Goal: Transaction & Acquisition: Purchase product/service

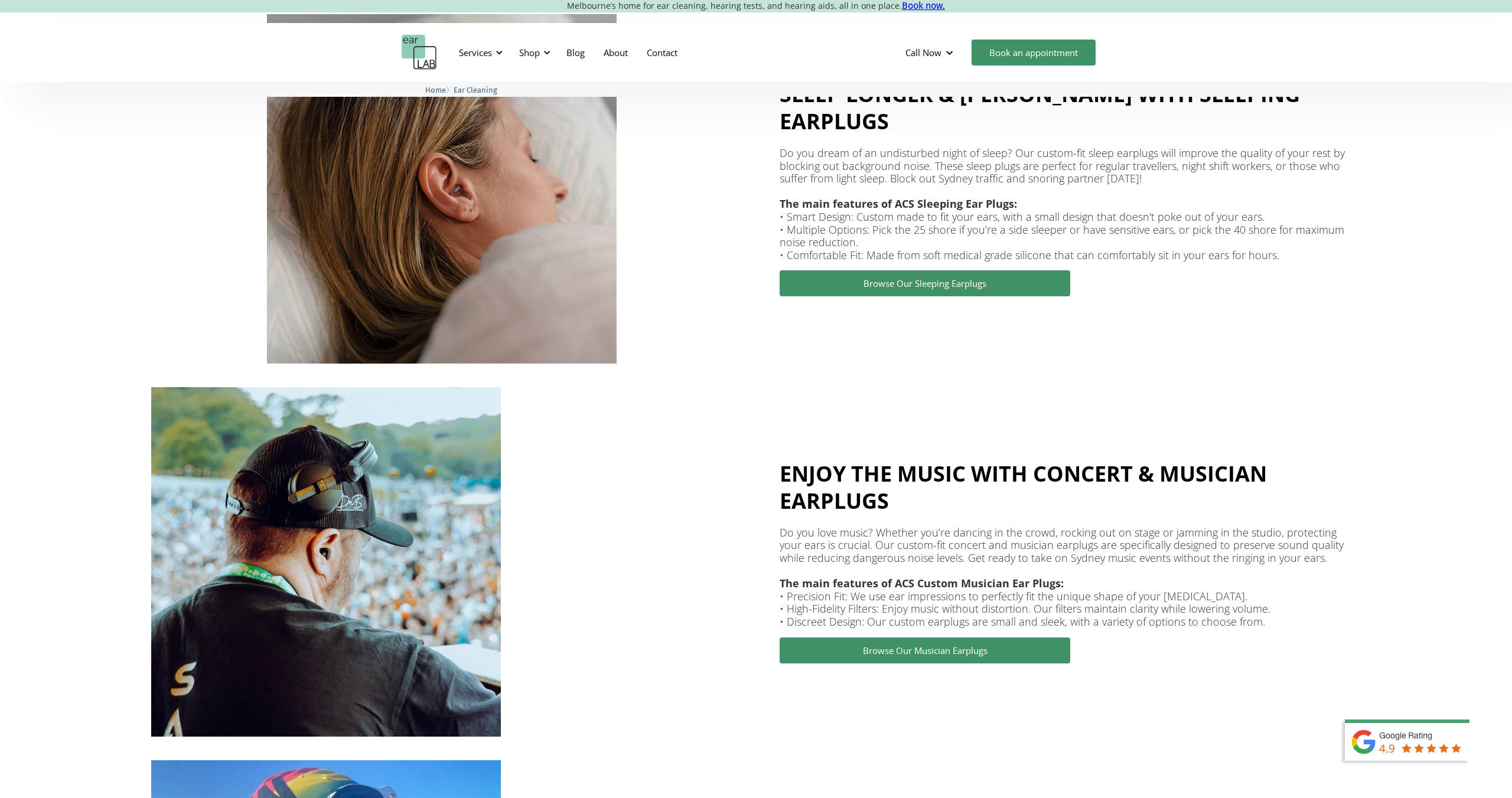
scroll to position [1697, 0]
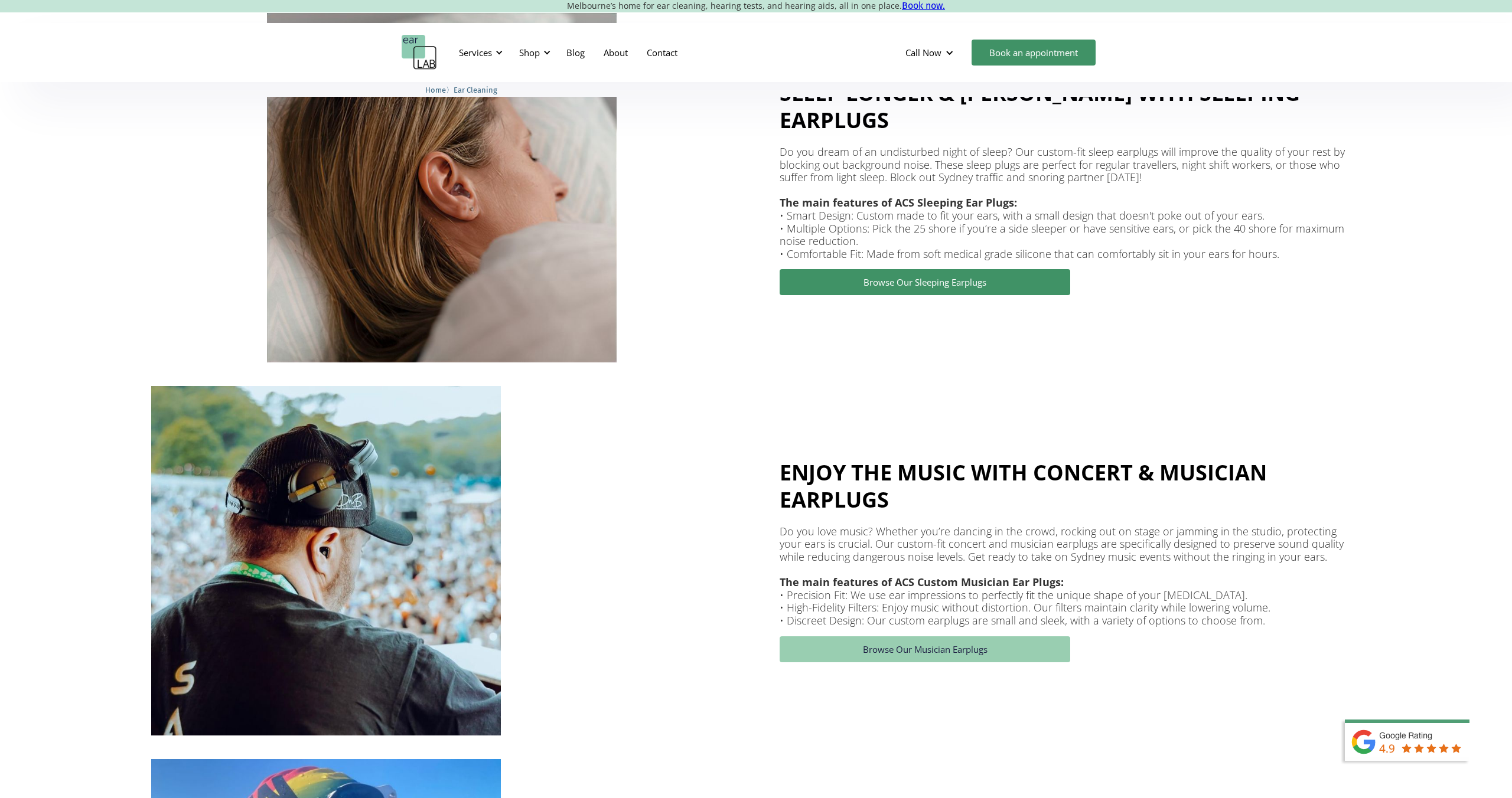
click at [942, 648] on link "Browse Our Musician Earplugs" at bounding box center [924, 649] width 290 height 26
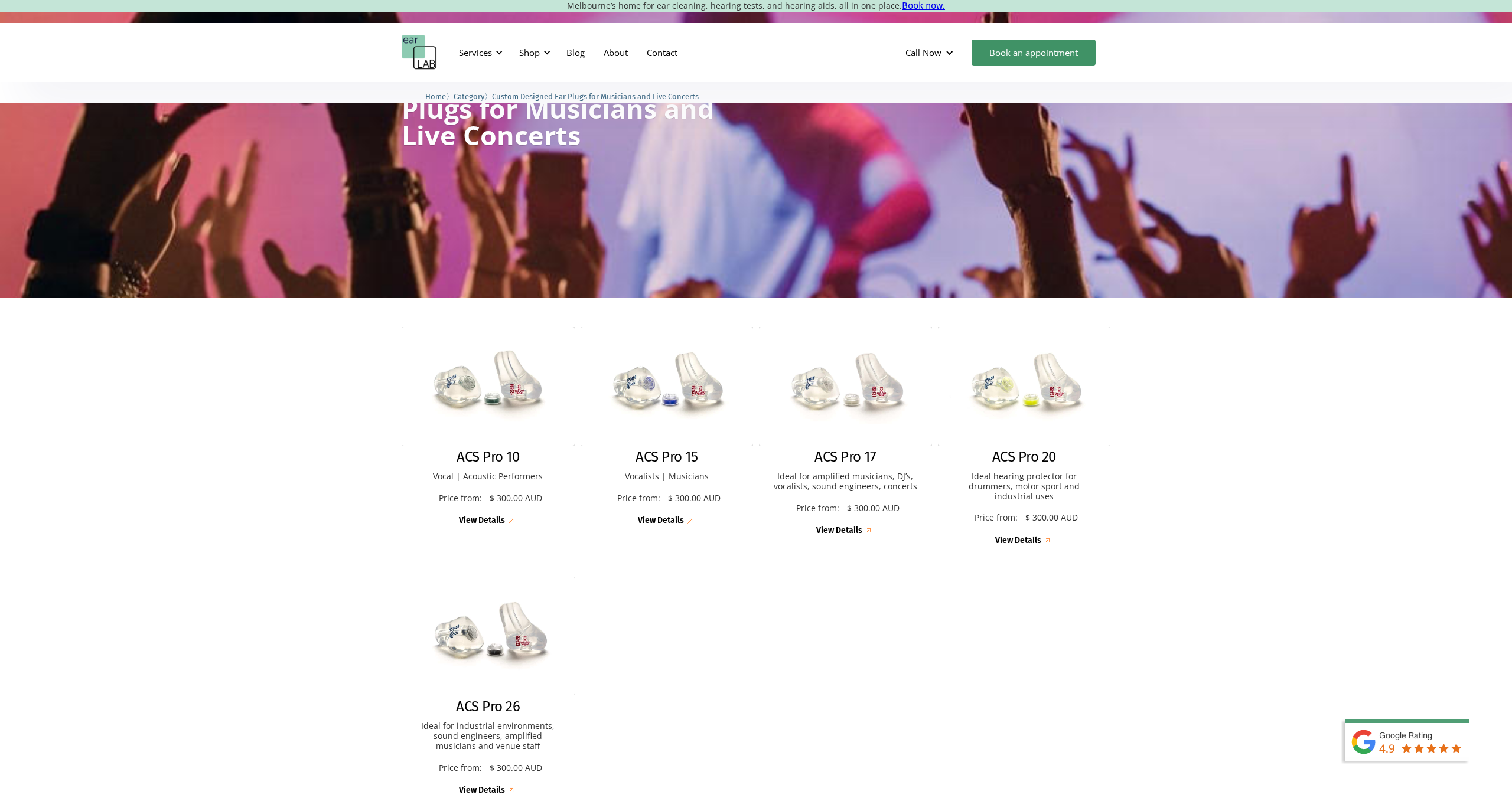
scroll to position [108, 0]
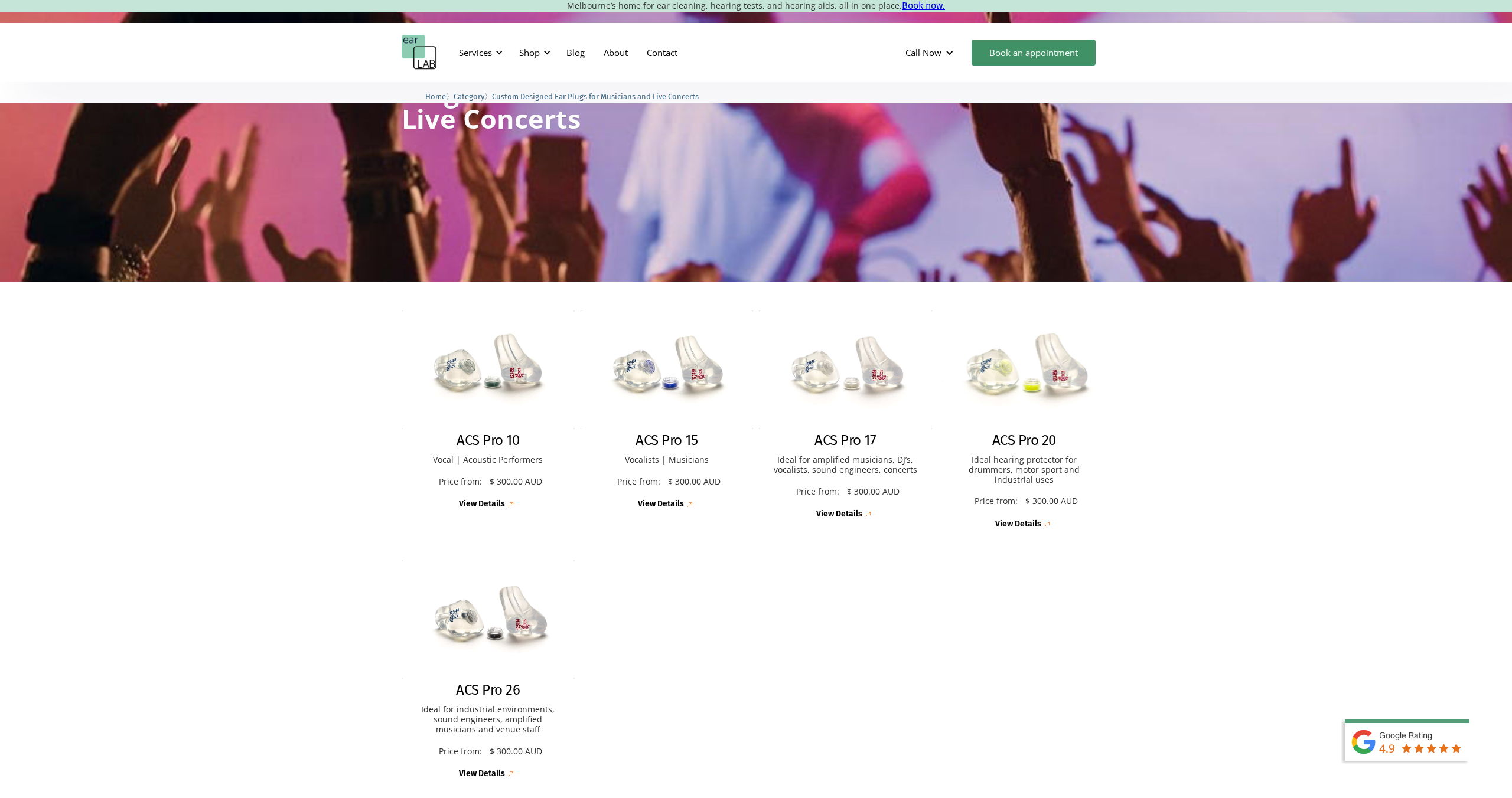
click at [1021, 520] on div "View Details" at bounding box center [1018, 525] width 46 height 10
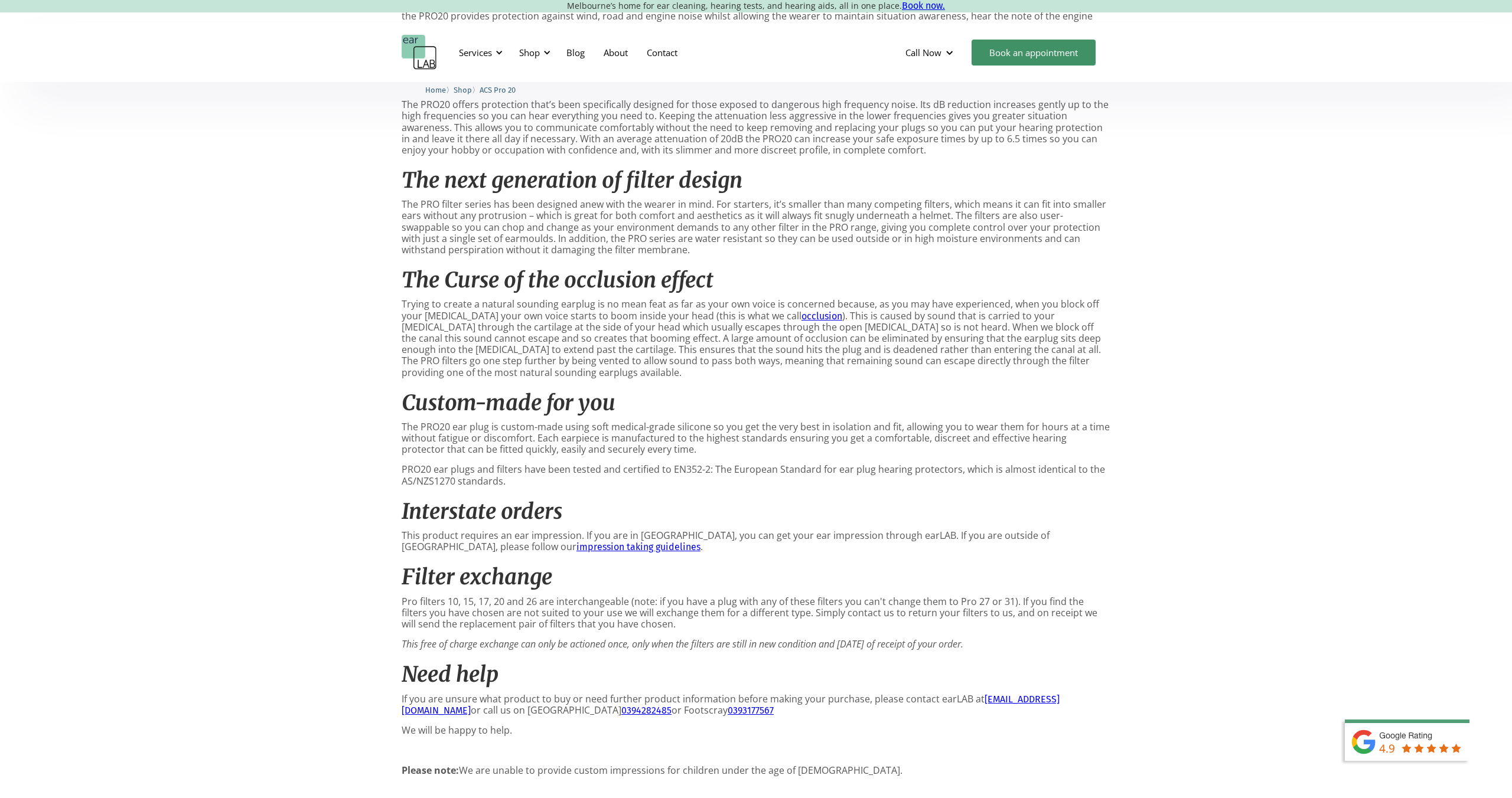
scroll to position [711, 0]
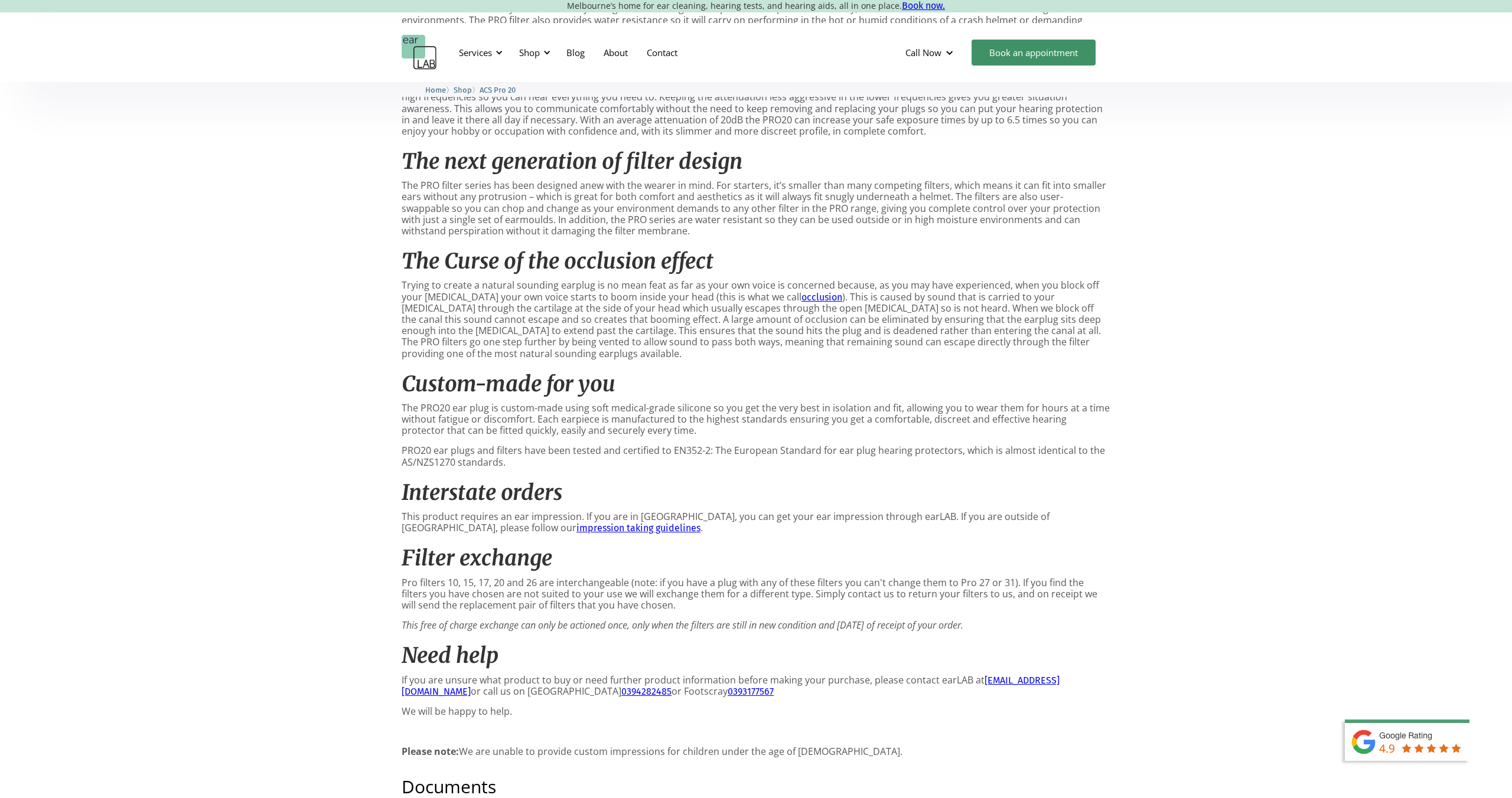
click at [679, 555] on h2 "Filter exchange" at bounding box center [756, 558] width 709 height 25
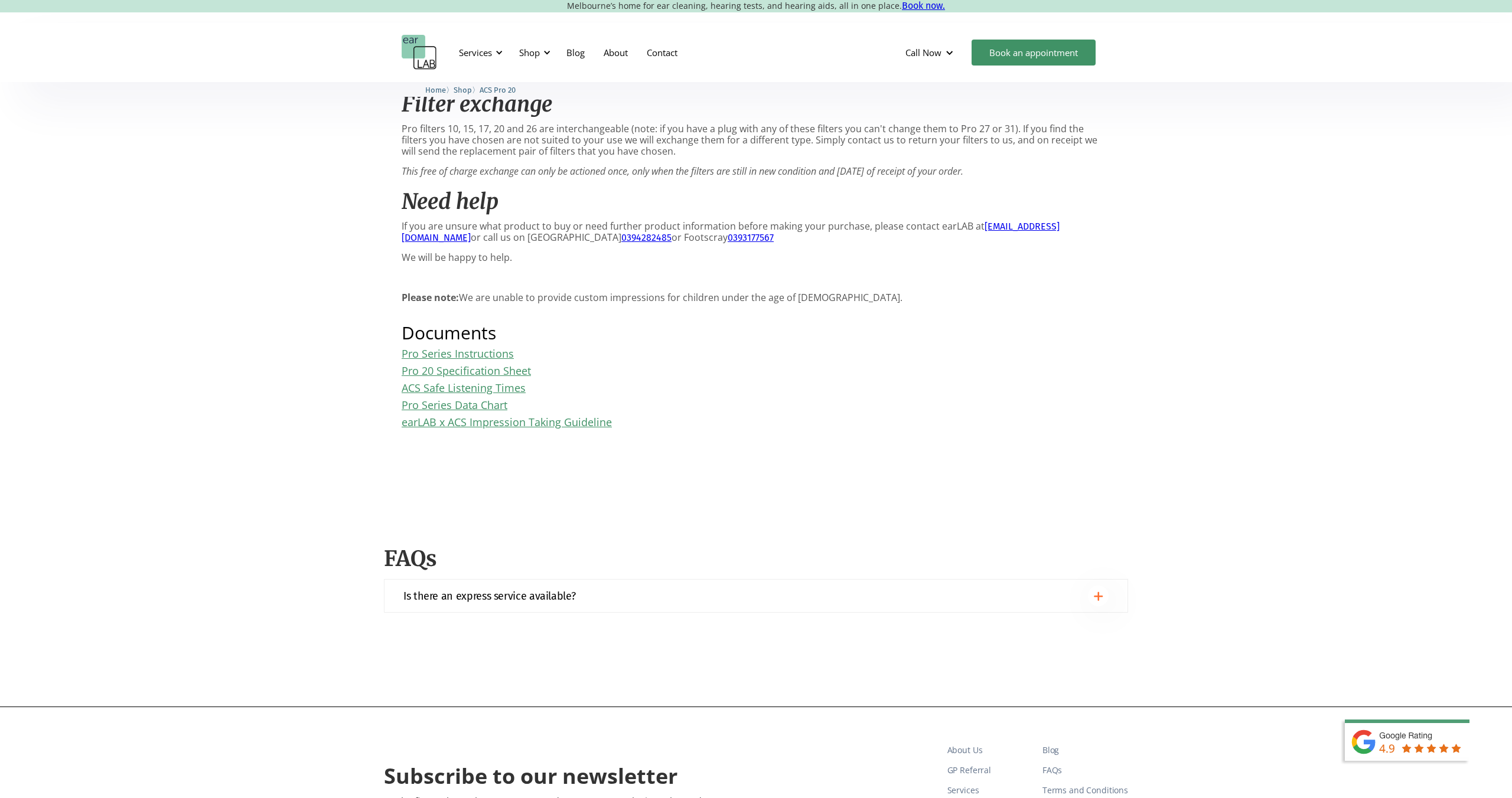
scroll to position [1191, 0]
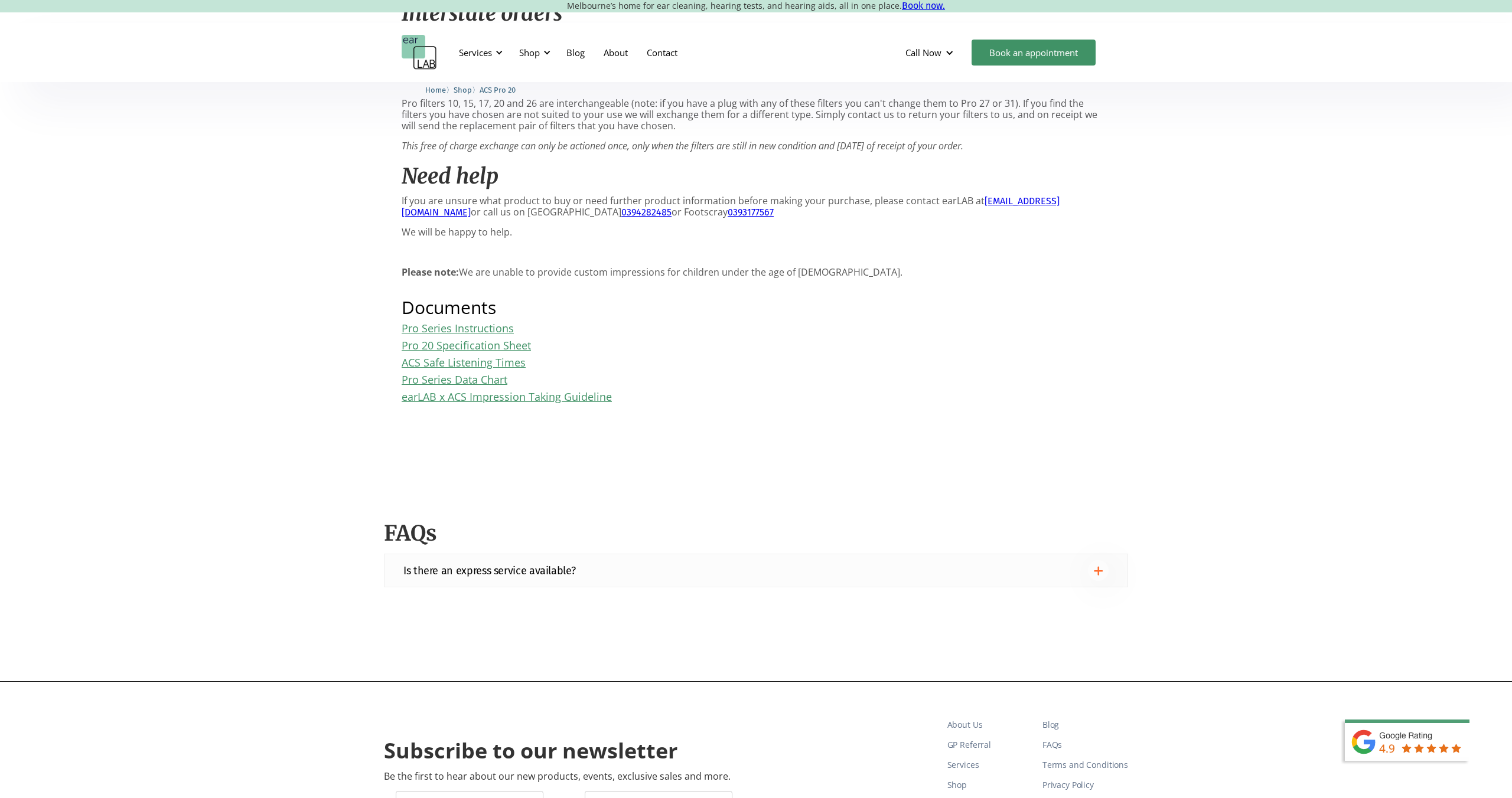
click at [1079, 574] on div "Is there an express service available?" at bounding box center [755, 571] width 705 height 21
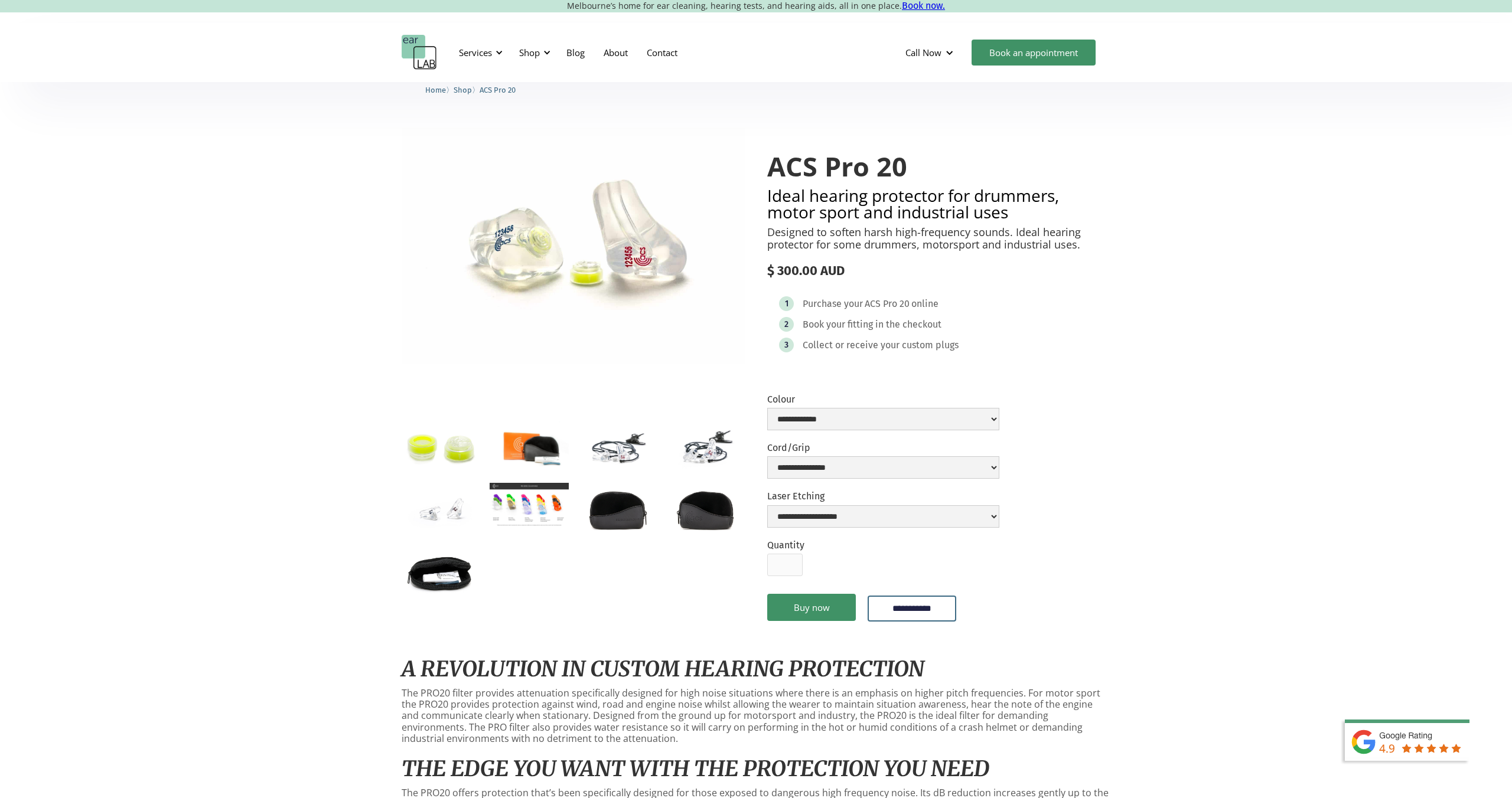
scroll to position [0, 0]
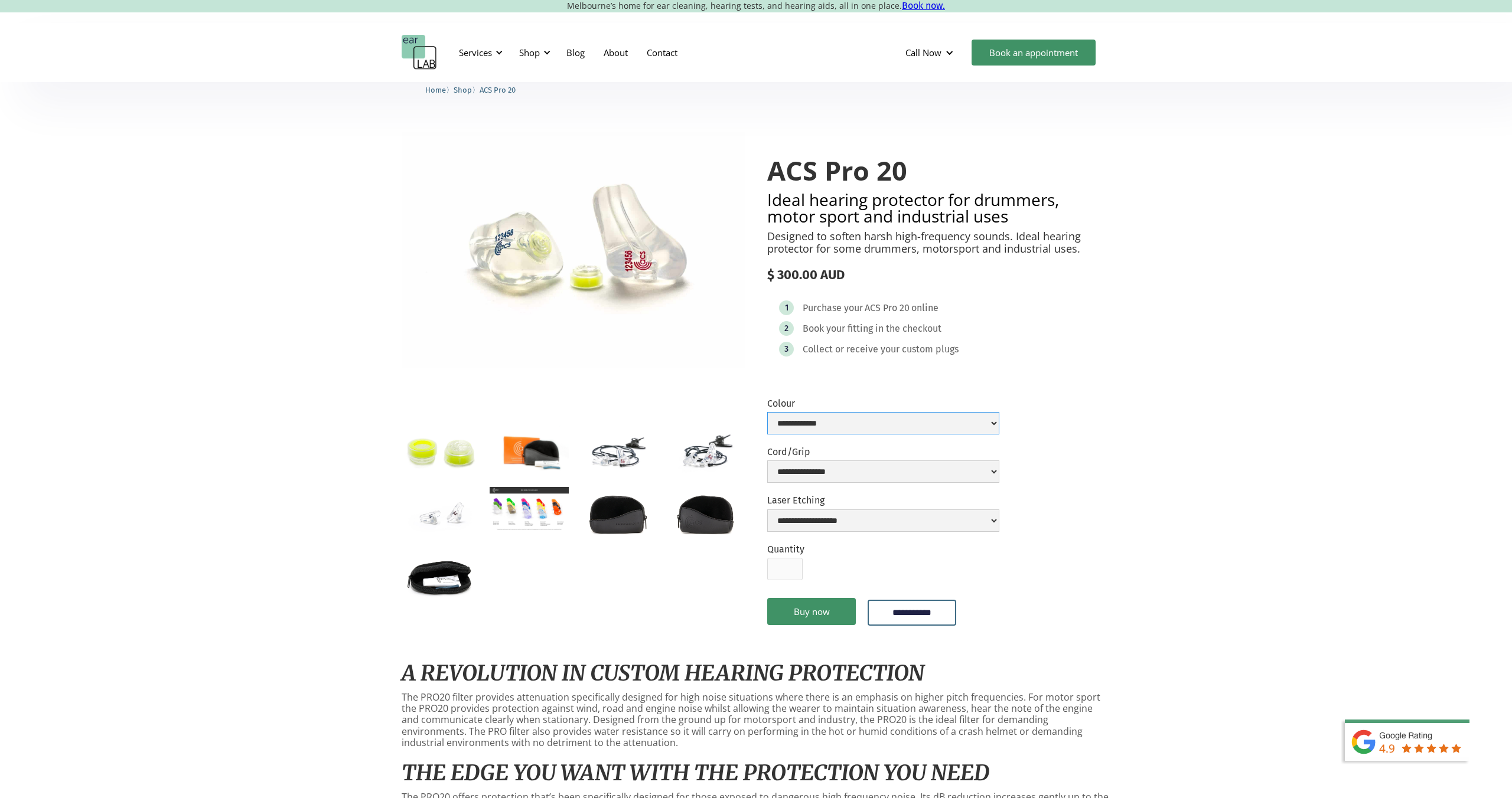
click at [1000, 423] on select "**********" at bounding box center [883, 424] width 232 height 23
click at [520, 505] on img "open lightbox" at bounding box center [529, 509] width 79 height 44
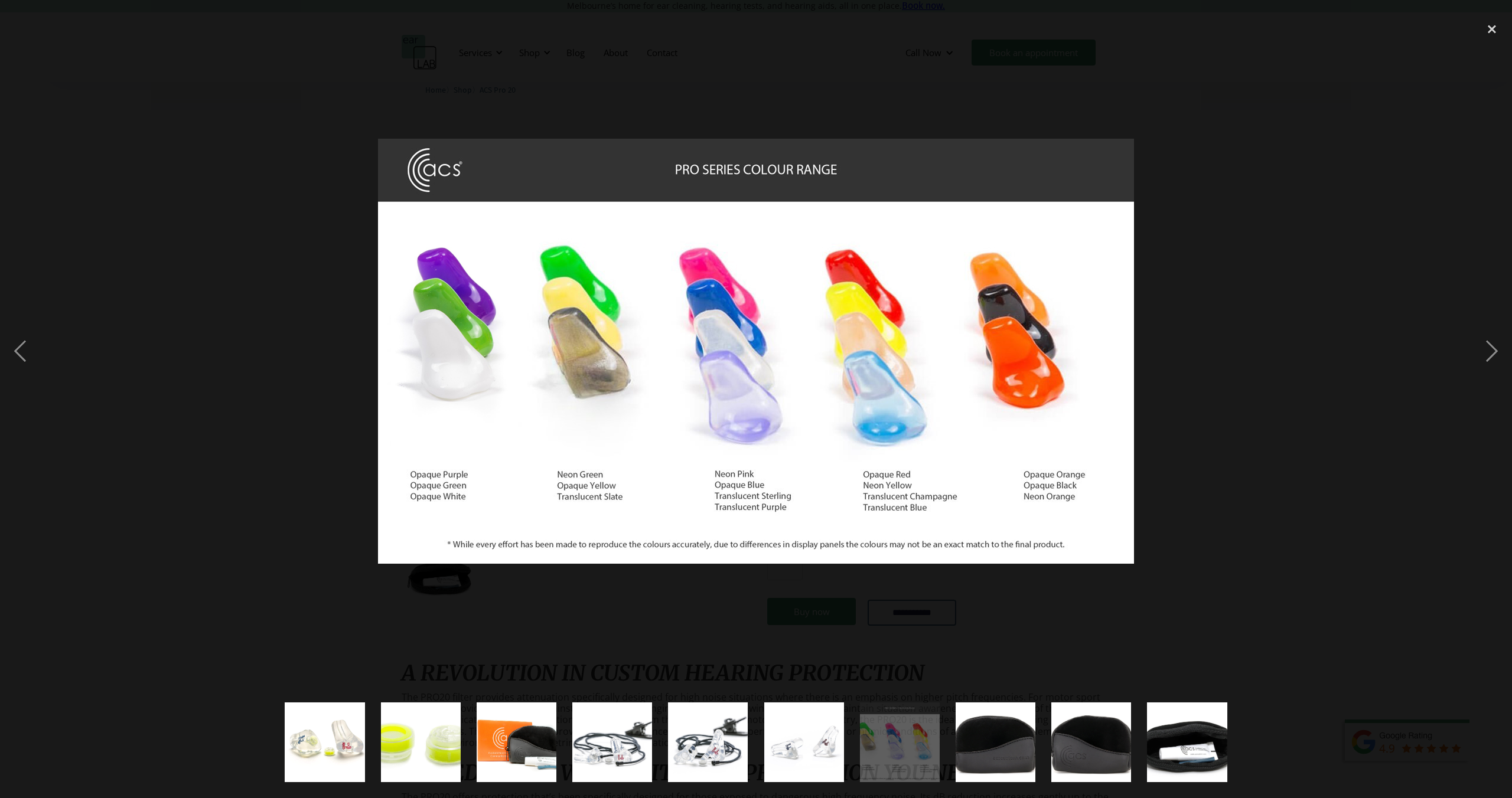
click at [444, 735] on img "show item 2 of 10" at bounding box center [420, 743] width 121 height 80
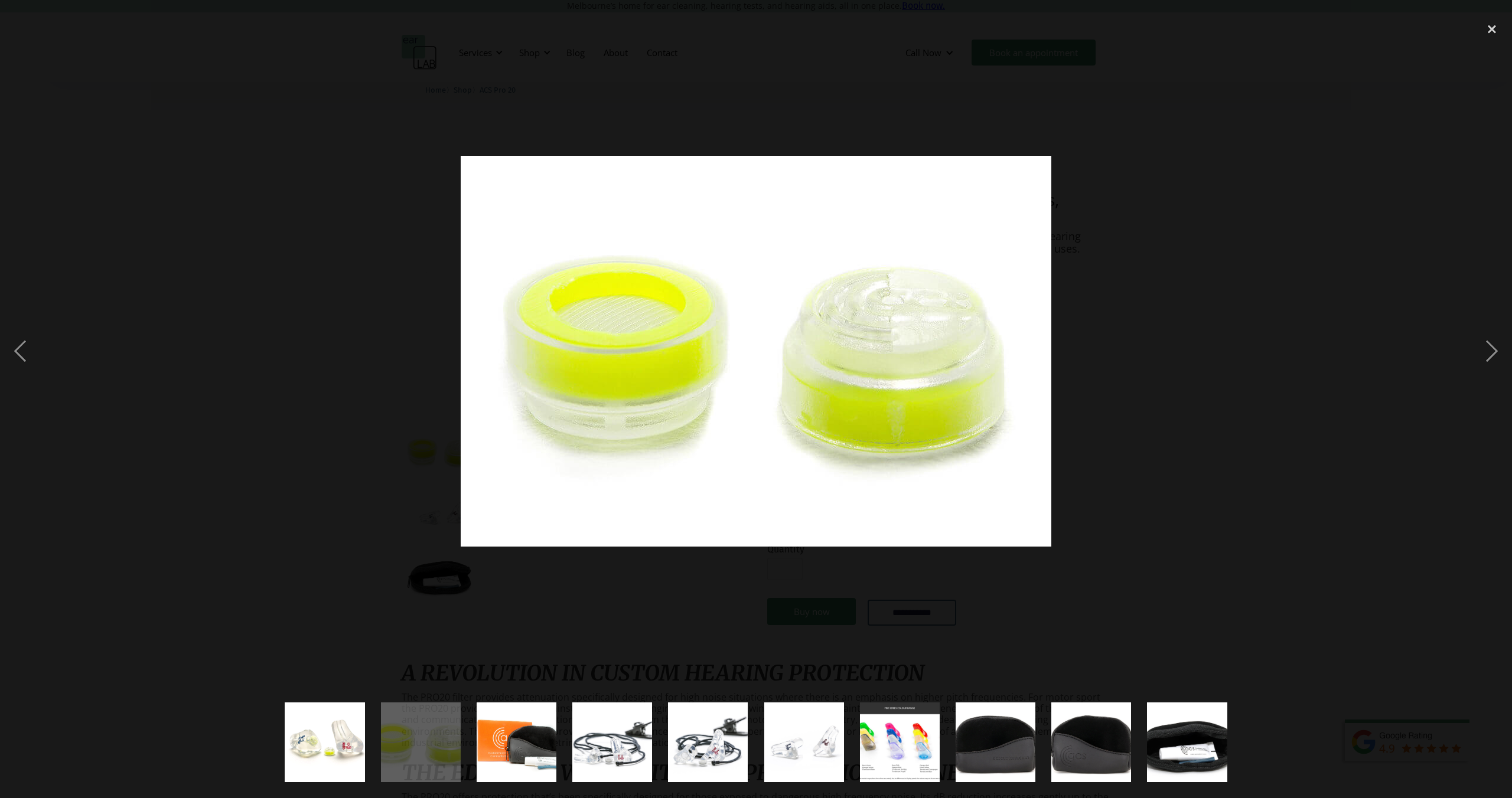
click at [510, 738] on img "show item 3 of 10" at bounding box center [517, 743] width 120 height 80
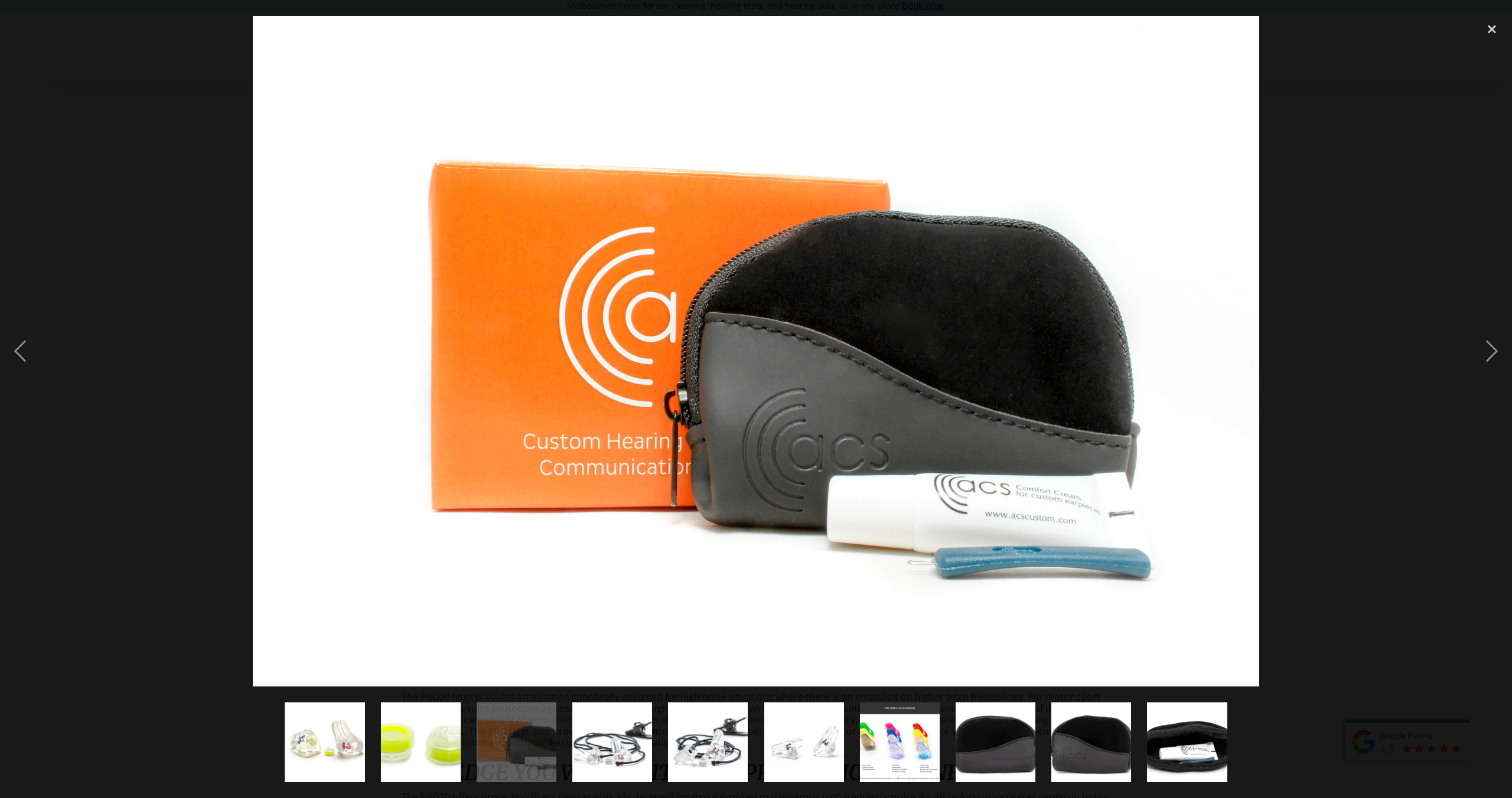
click at [590, 743] on img "show item 4 of 10" at bounding box center [612, 743] width 121 height 80
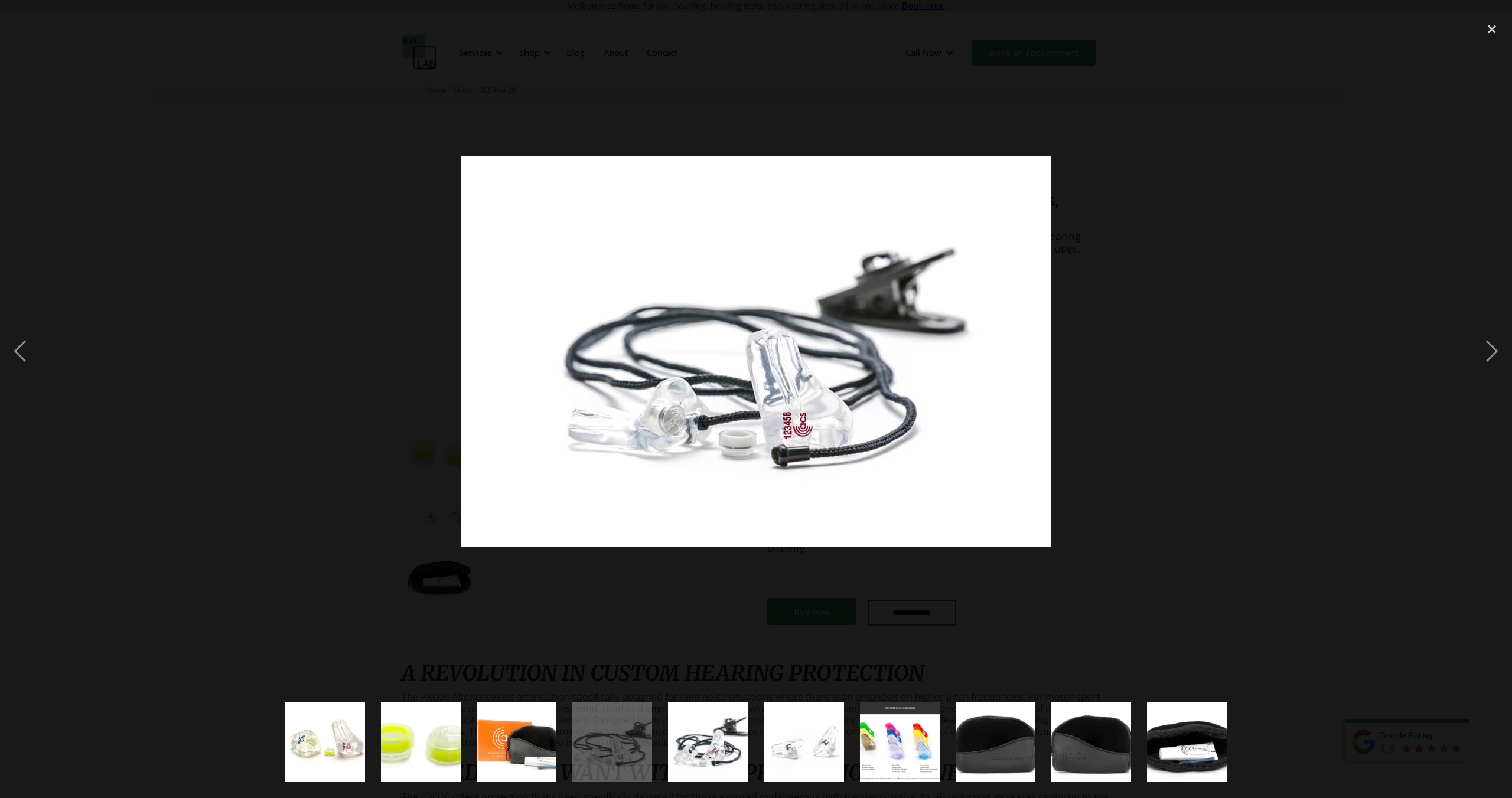
click at [703, 749] on img "show item 5 of 10" at bounding box center [707, 743] width 121 height 80
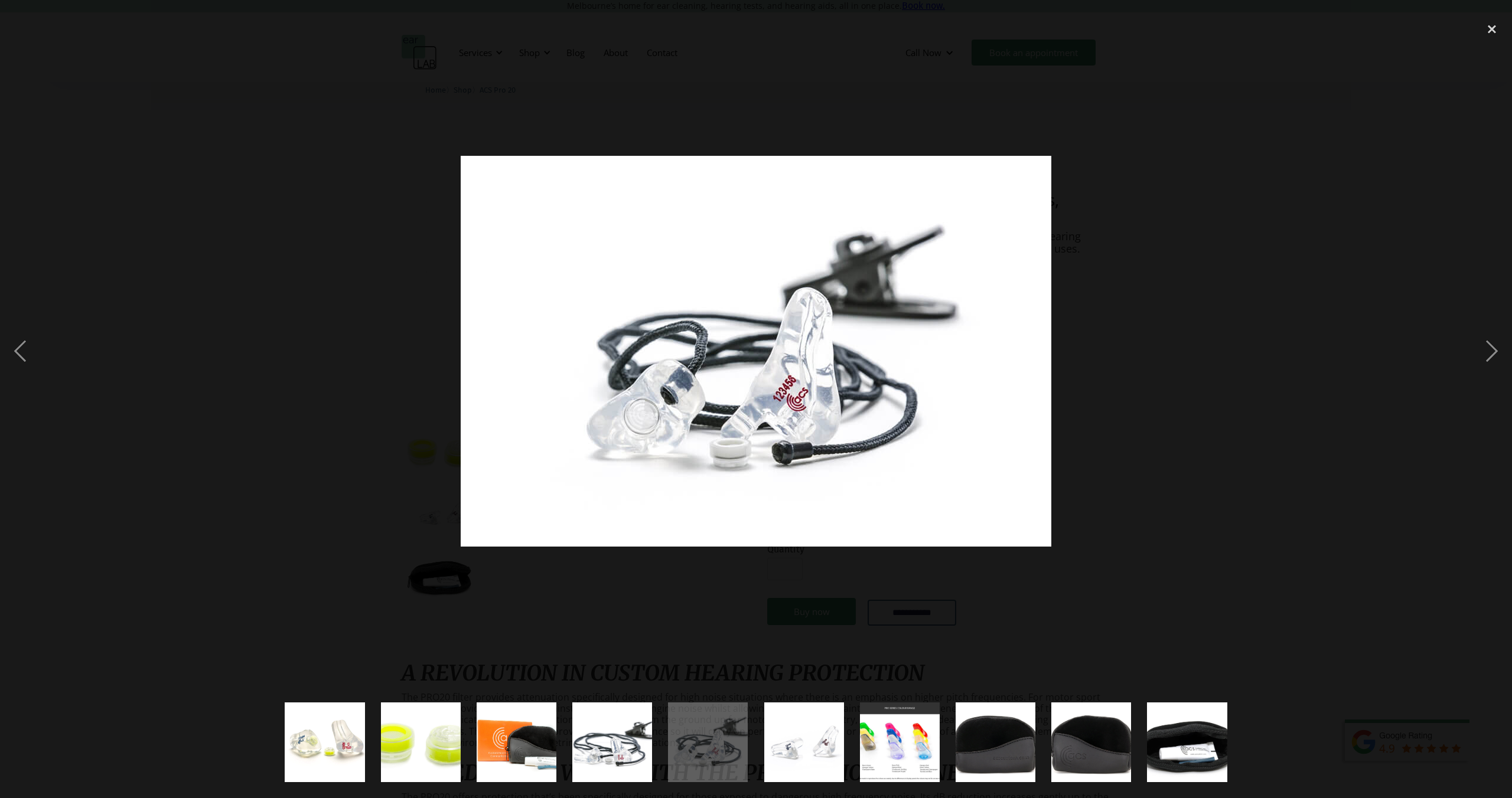
click at [787, 749] on img "show item 6 of 10" at bounding box center [804, 743] width 121 height 80
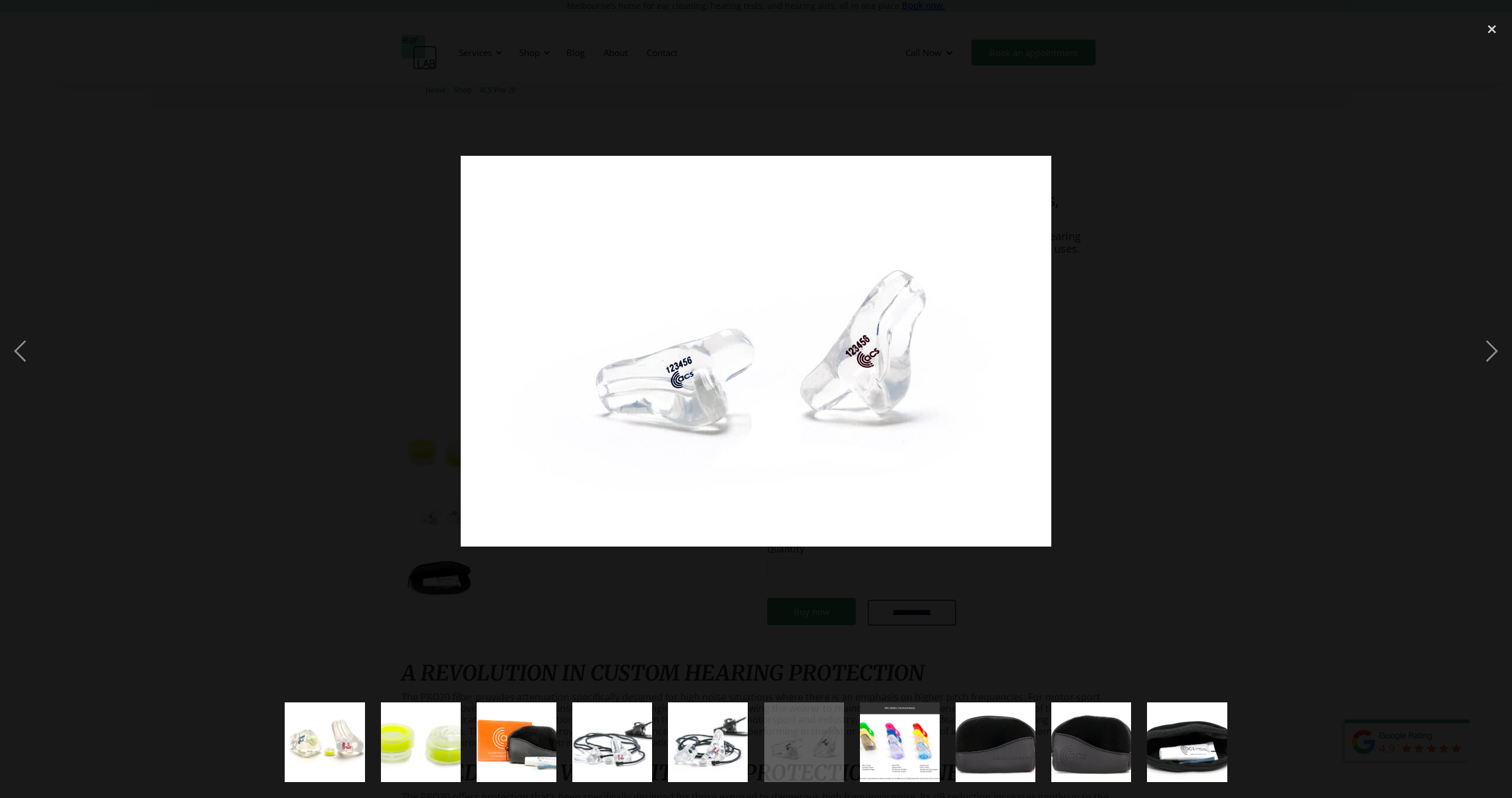
click at [885, 756] on img "show item 7 of 10" at bounding box center [900, 743] width 142 height 80
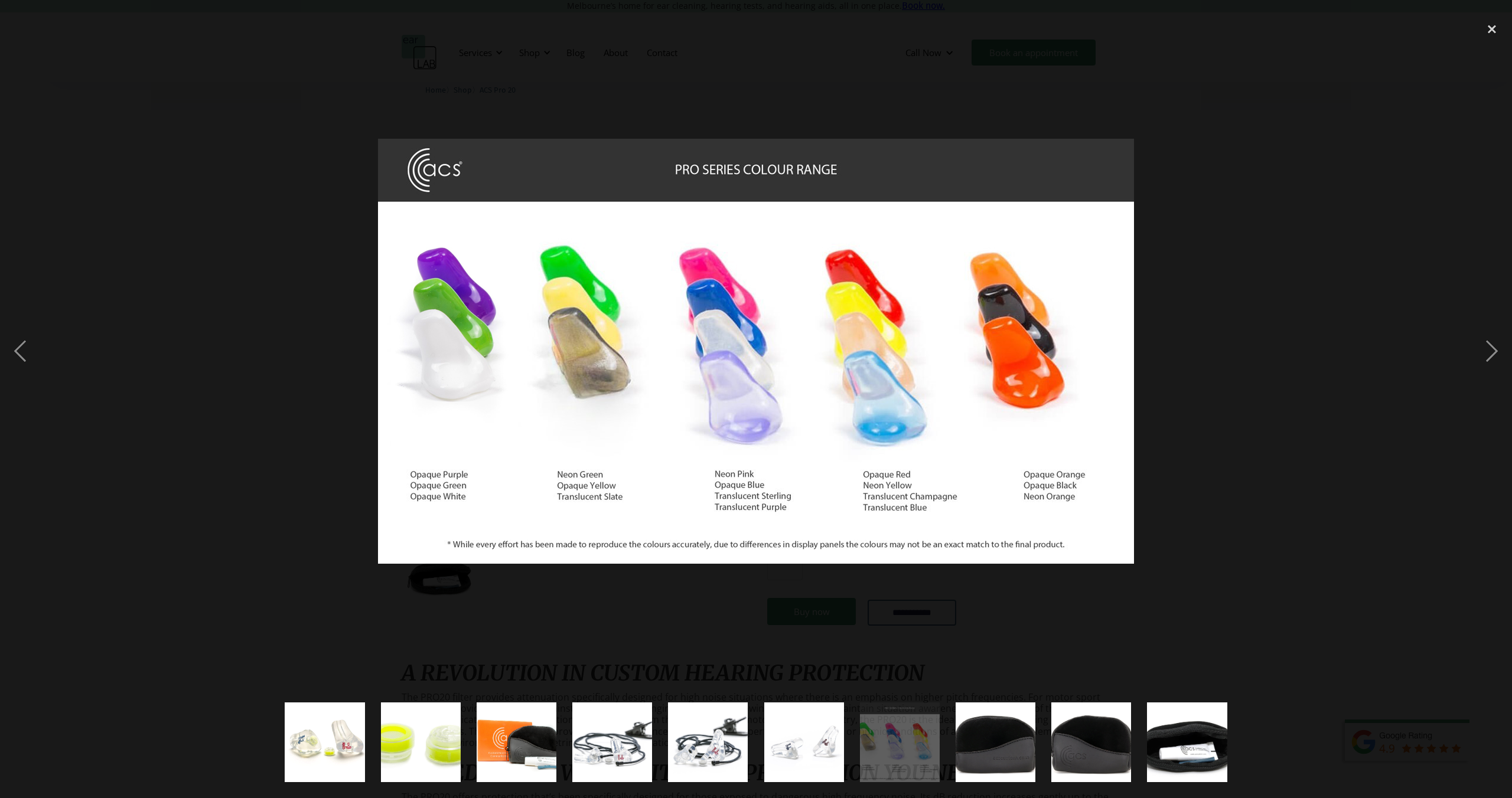
click at [1033, 730] on img "show item 8 of 10" at bounding box center [995, 743] width 121 height 80
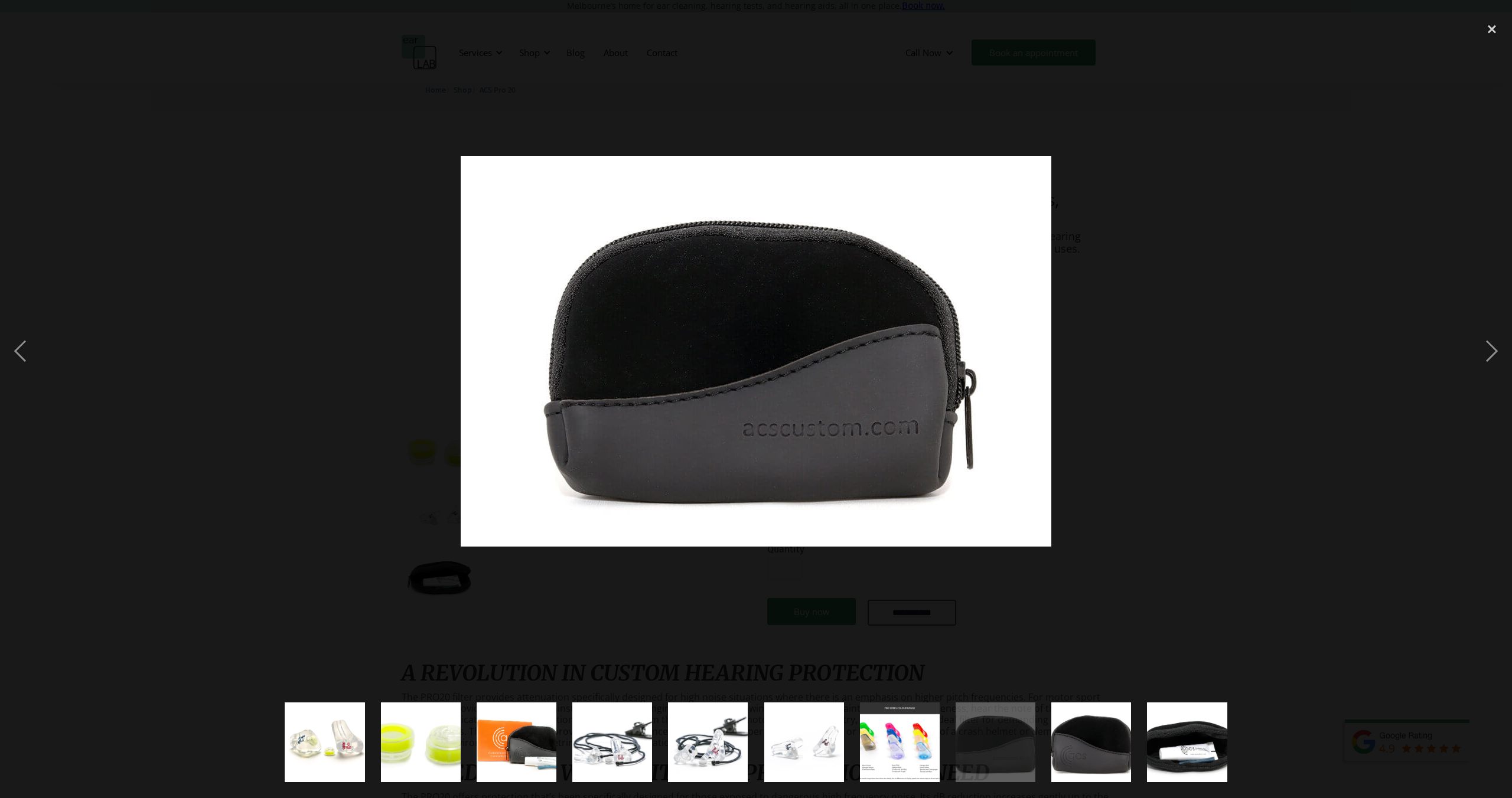
click at [1118, 748] on img "show item 9 of 10" at bounding box center [1092, 743] width 121 height 80
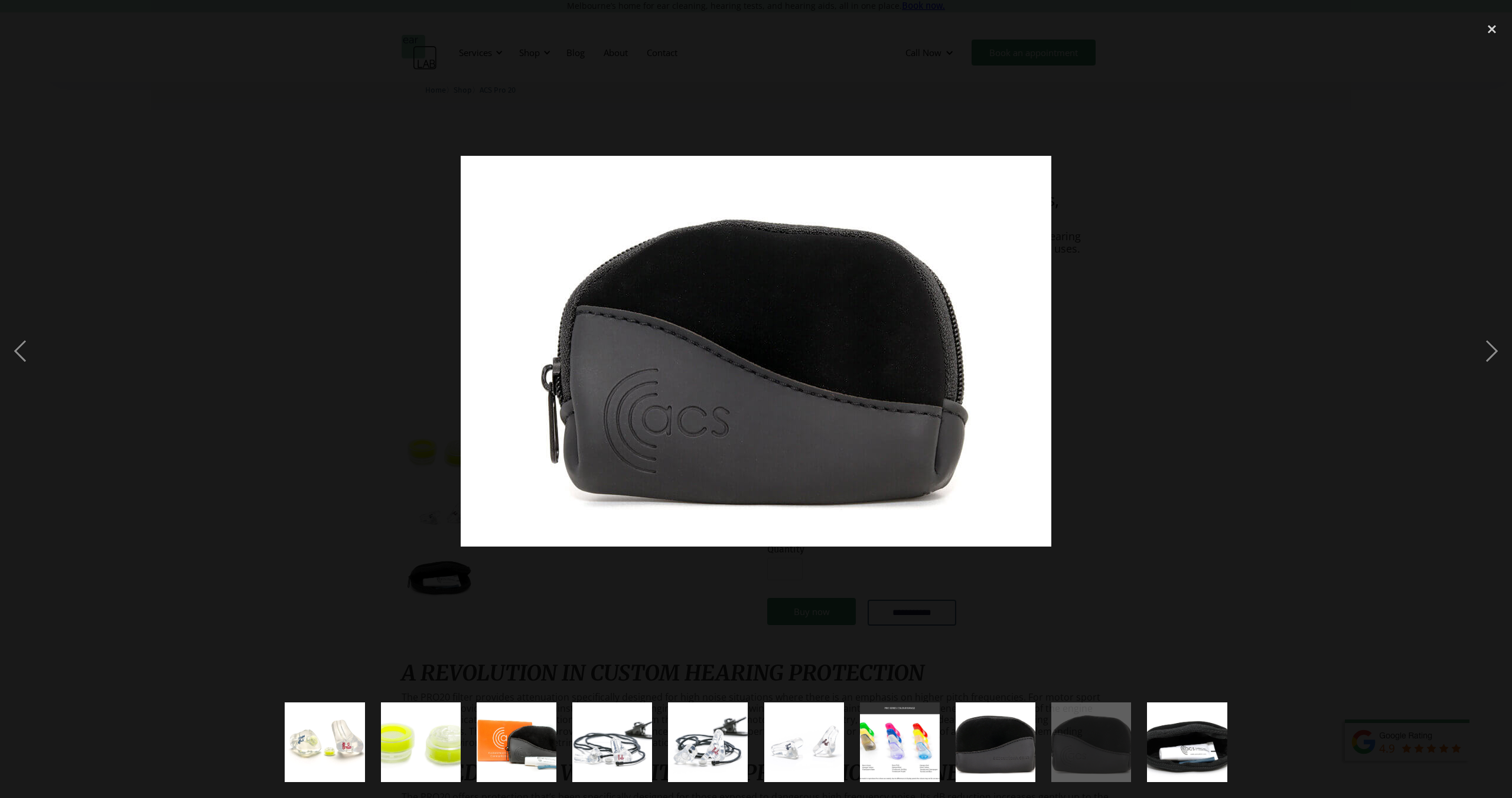
click at [1175, 752] on img "show item 10 of 10" at bounding box center [1187, 743] width 121 height 80
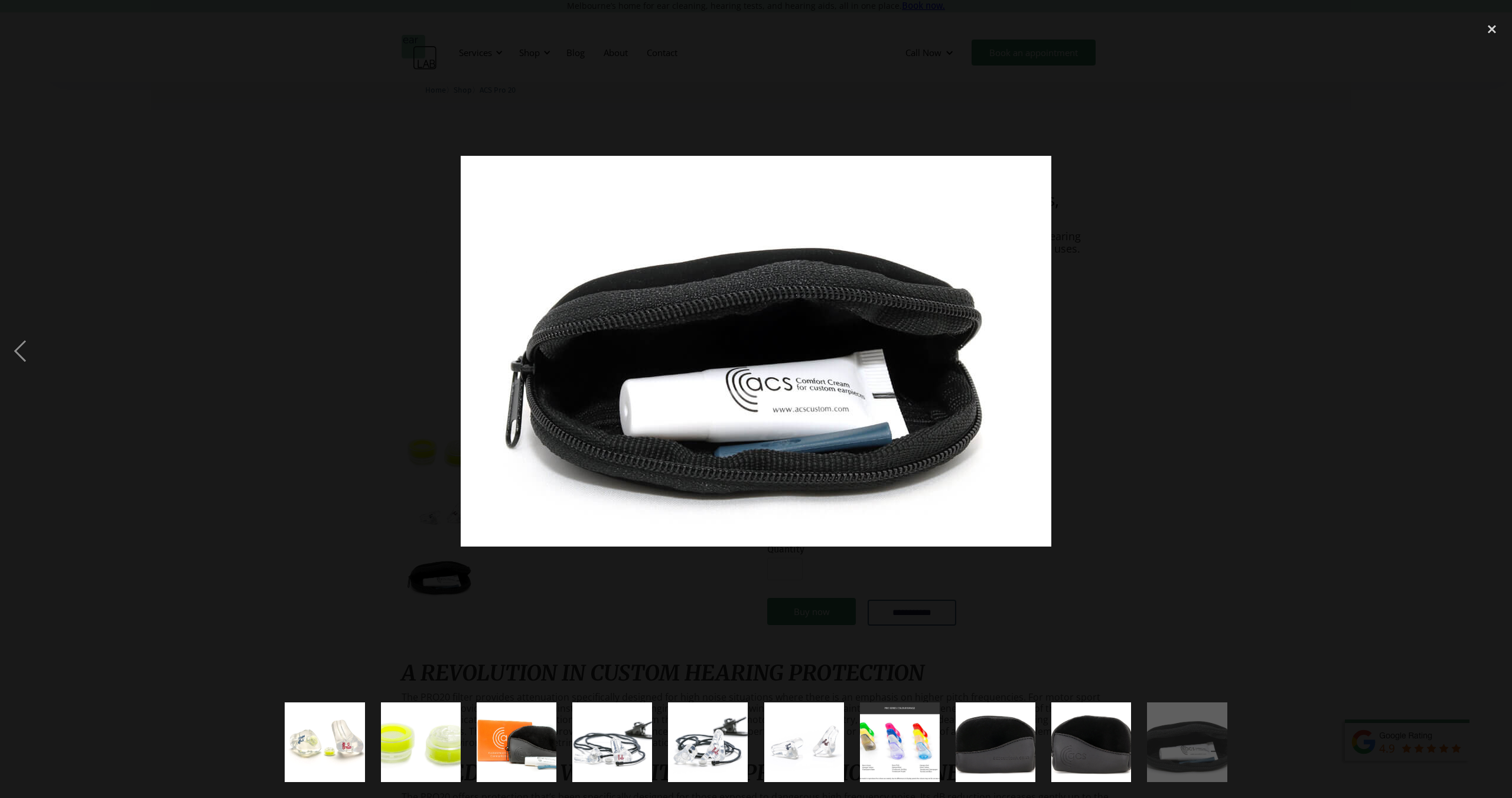
click at [1118, 597] on div at bounding box center [756, 351] width 1512 height 671
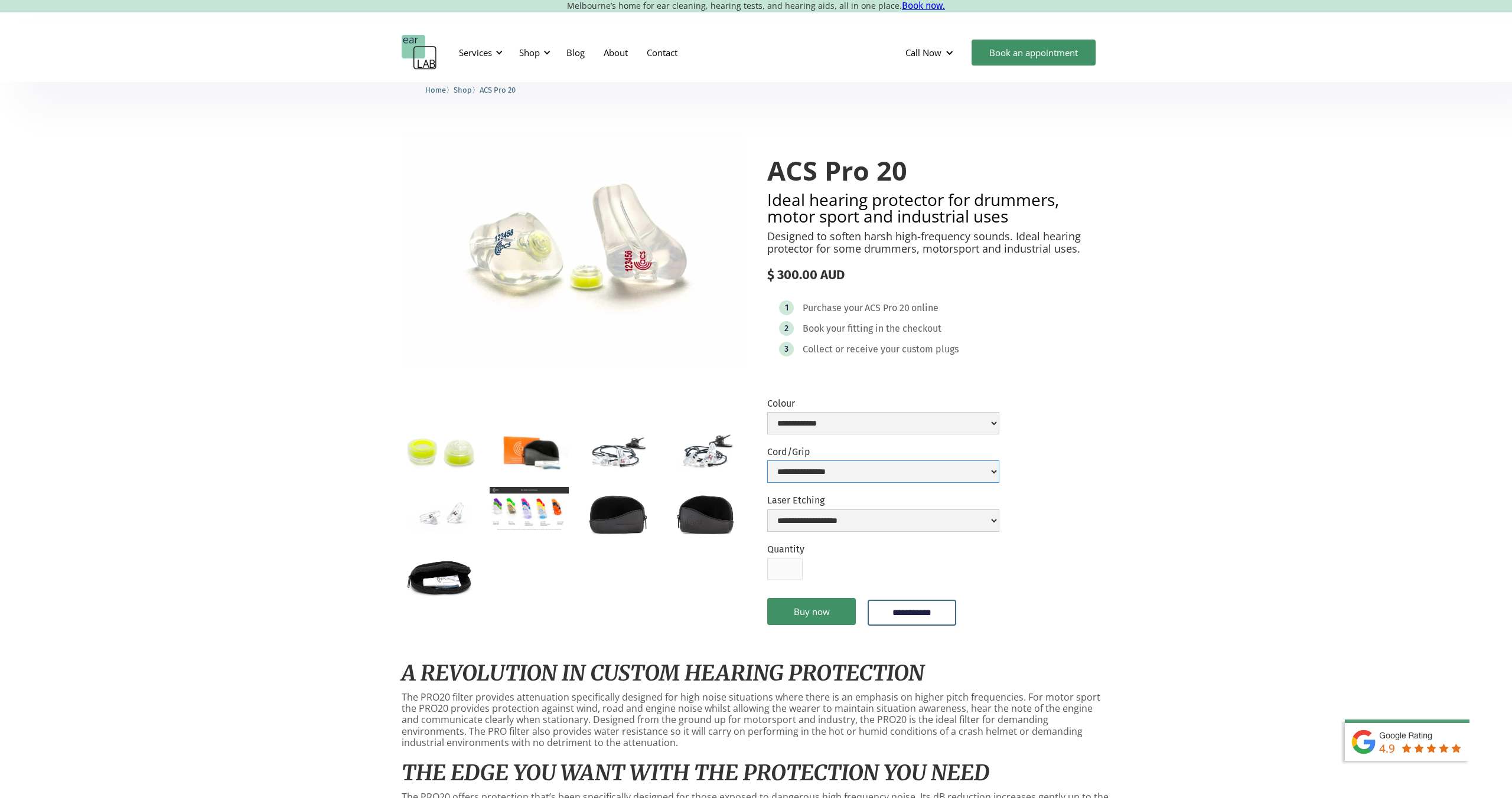
click at [932, 471] on select "**********" at bounding box center [883, 471] width 232 height 23
